Goal: Find specific page/section: Find specific page/section

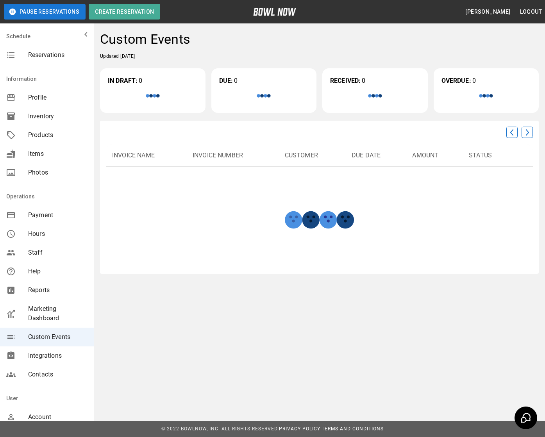
click at [48, 315] on span "Marketing Dashboard" at bounding box center [57, 314] width 59 height 19
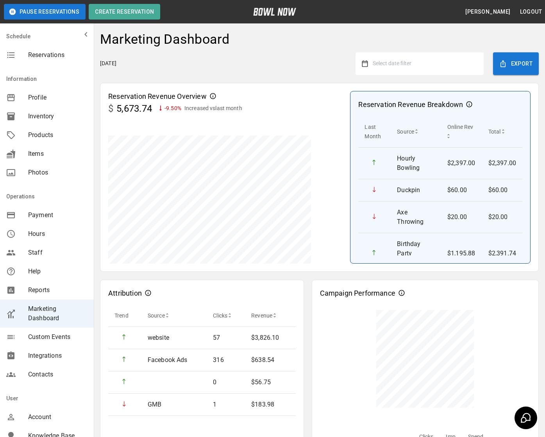
scroll to position [350, 0]
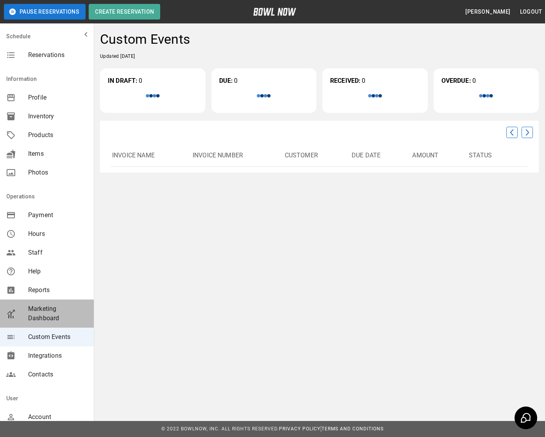
click at [57, 312] on span "Marketing Dashboard" at bounding box center [57, 314] width 59 height 19
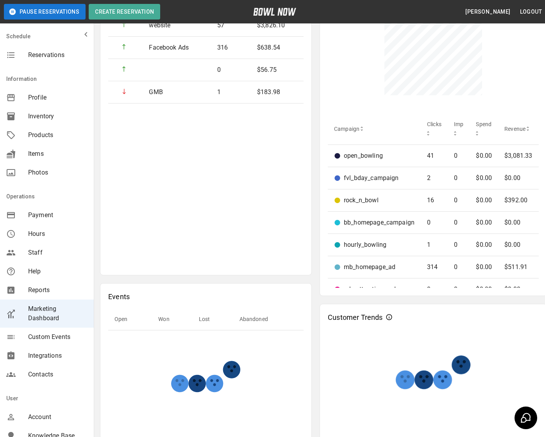
scroll to position [349, 0]
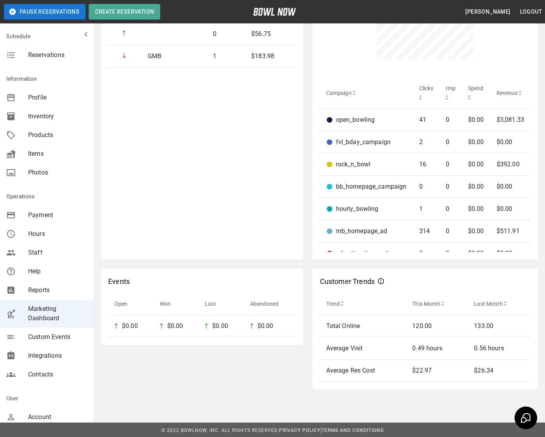
click at [46, 339] on span "Custom Events" at bounding box center [57, 337] width 59 height 9
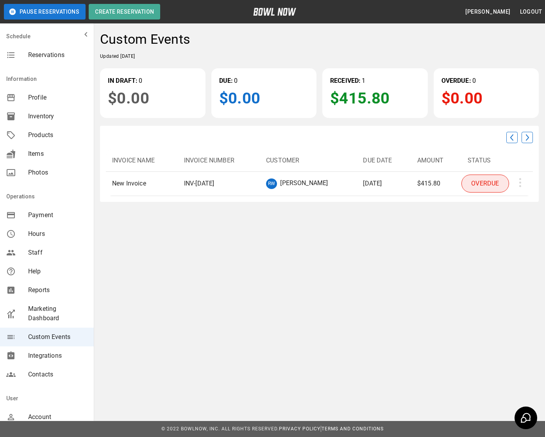
click at [202, 186] on p "INV- March 14" at bounding box center [199, 183] width 30 height 9
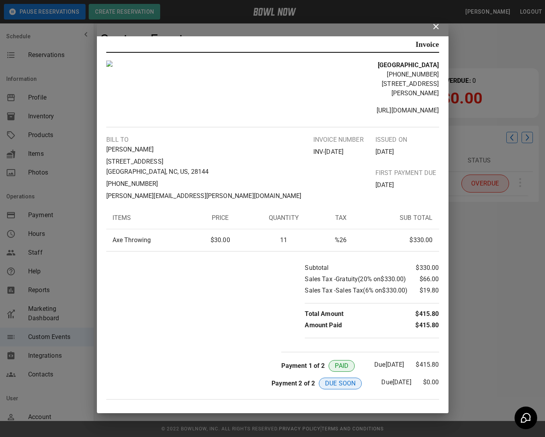
click at [438, 29] on icon at bounding box center [436, 26] width 5 height 5
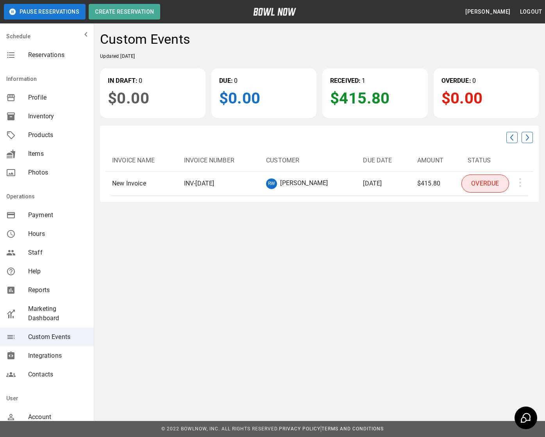
click at [212, 184] on p "INV- March 14" at bounding box center [199, 183] width 30 height 9
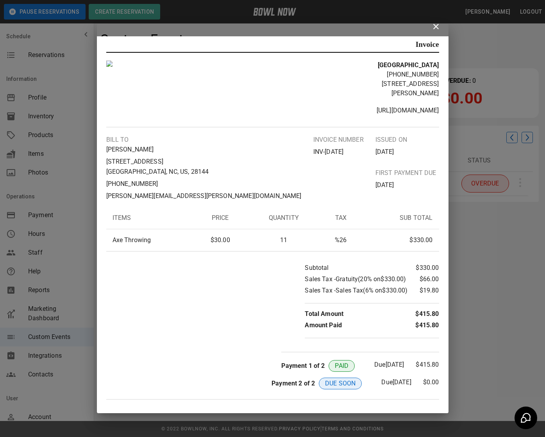
click at [436, 31] on icon at bounding box center [436, 26] width 9 height 9
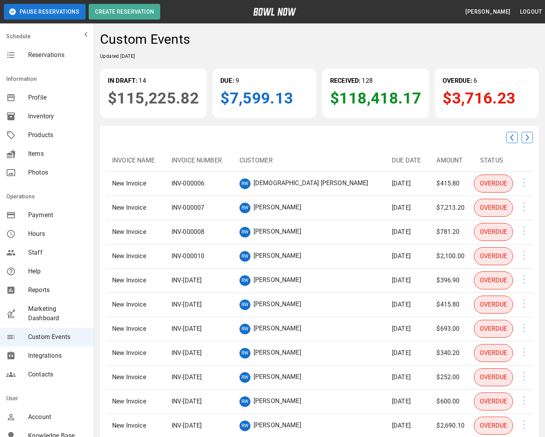
click at [278, 233] on p "[PERSON_NAME]" at bounding box center [278, 232] width 48 height 11
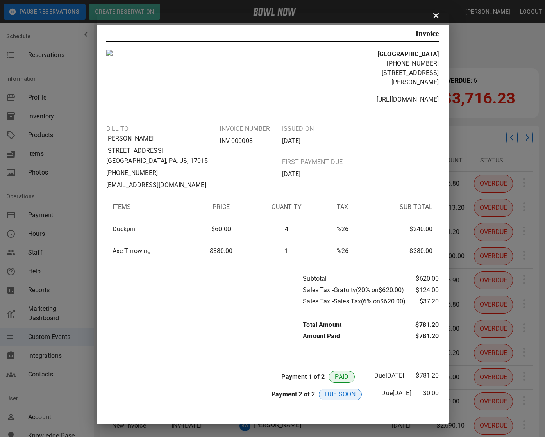
click at [437, 20] on icon at bounding box center [436, 15] width 9 height 9
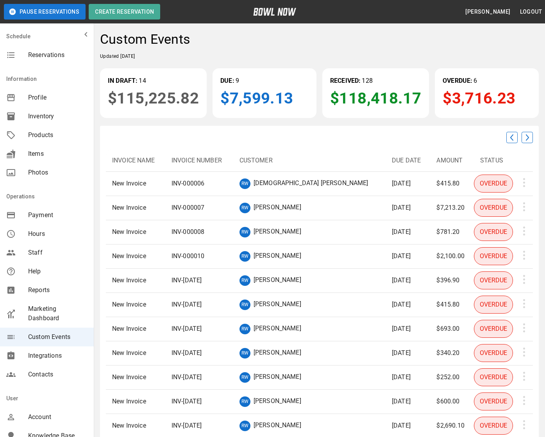
click at [525, 138] on img at bounding box center [527, 138] width 11 height 12
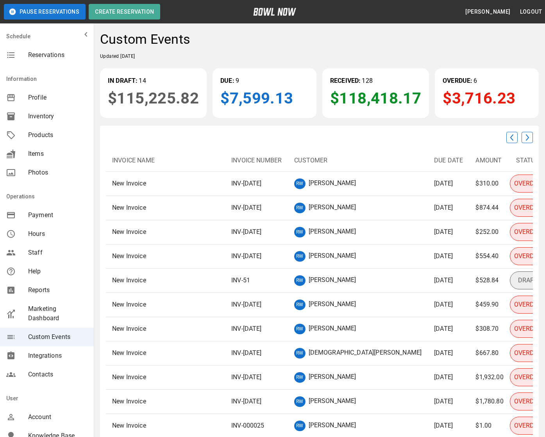
click at [319, 231] on p "Karina Hernandez" at bounding box center [333, 232] width 48 height 11
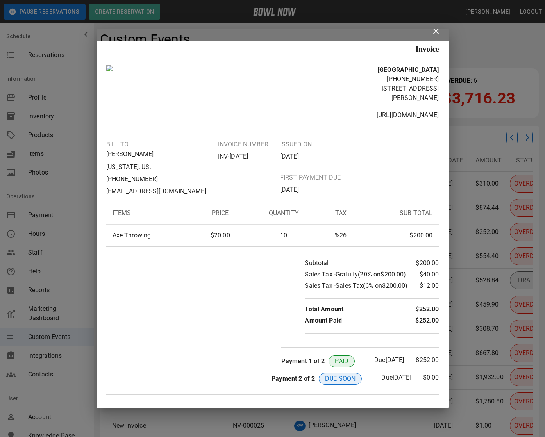
click at [436, 36] on icon at bounding box center [436, 31] width 9 height 9
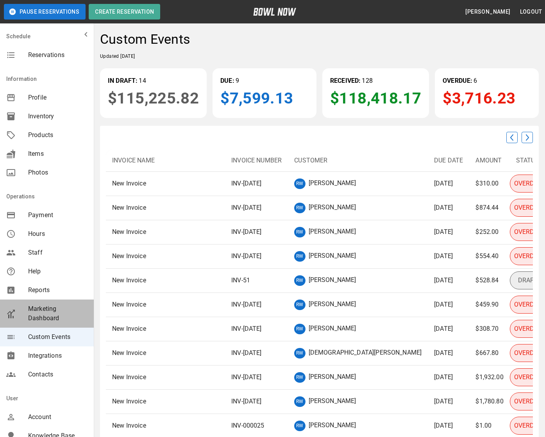
click at [37, 306] on span "Marketing Dashboard" at bounding box center [57, 314] width 59 height 19
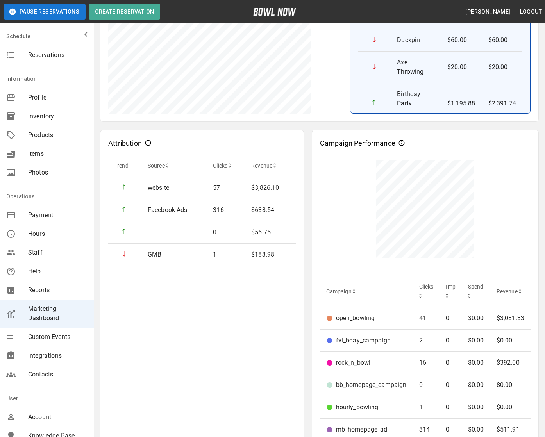
scroll to position [350, 0]
